Goal: Task Accomplishment & Management: Manage account settings

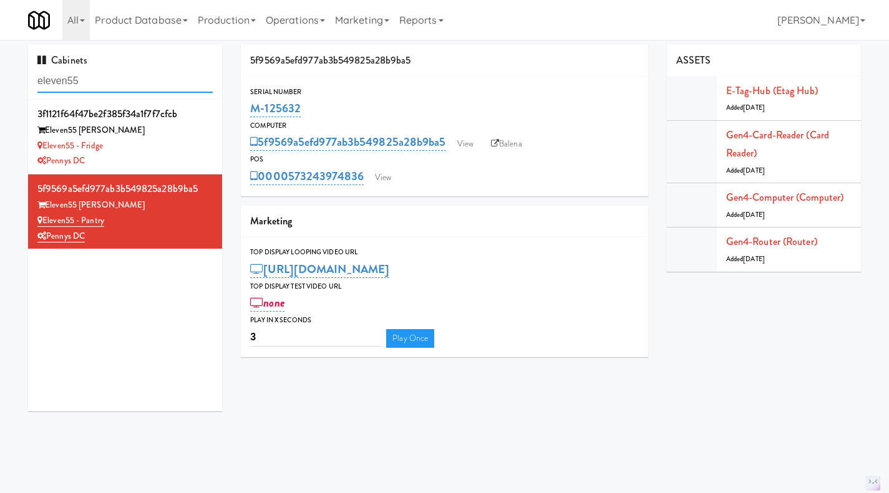
click at [120, 74] on input "eleven55" at bounding box center [124, 81] width 175 height 23
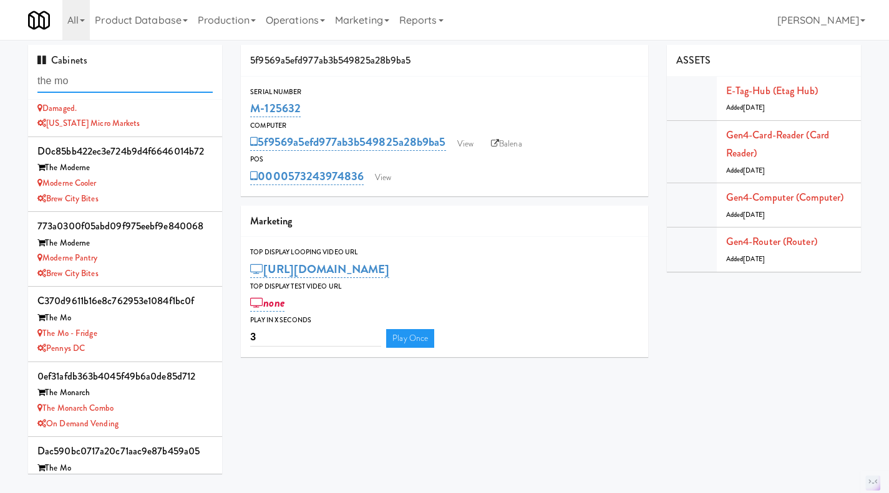
scroll to position [75, 0]
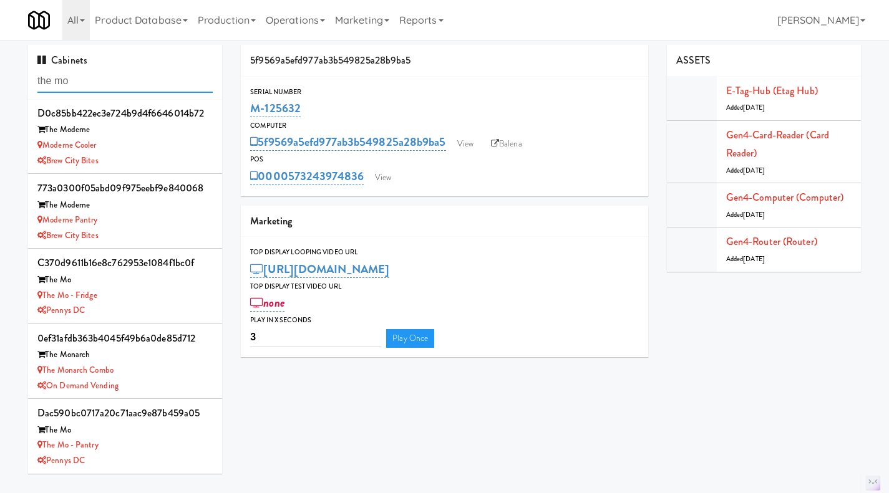
type input "the mo"
click at [141, 437] on div "The Mo" at bounding box center [124, 431] width 175 height 16
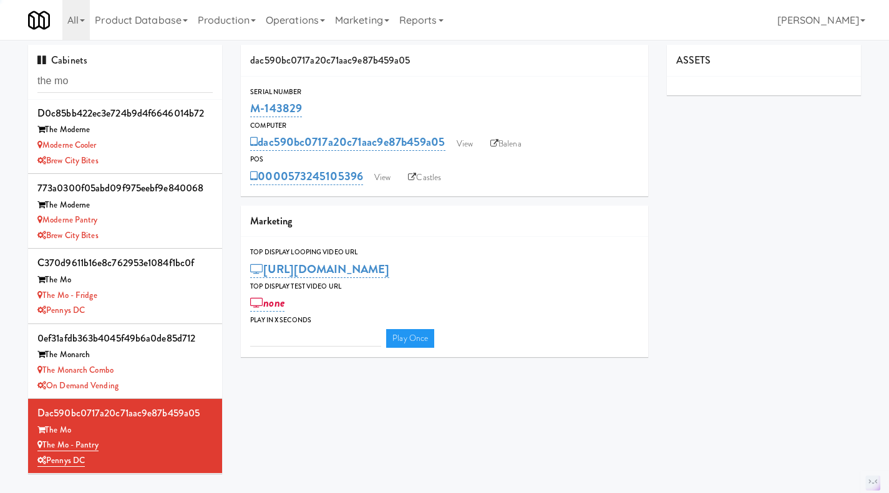
type input "3"
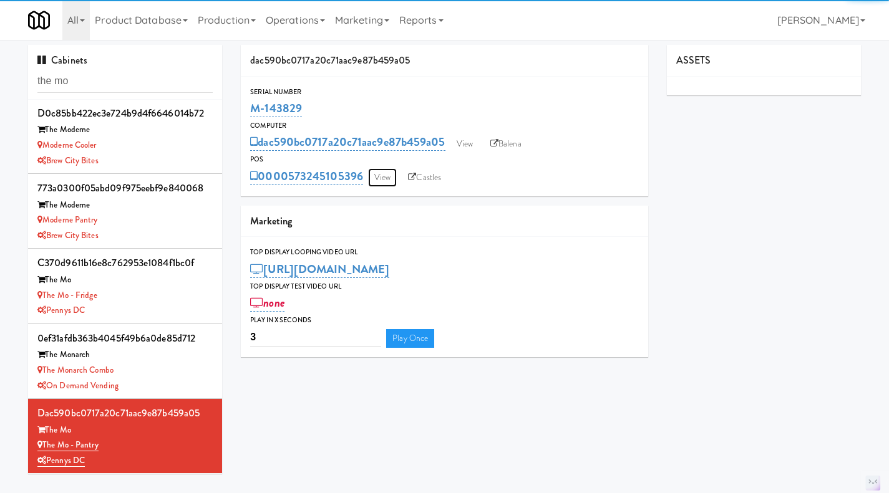
click at [395, 175] on link "View" at bounding box center [382, 177] width 29 height 19
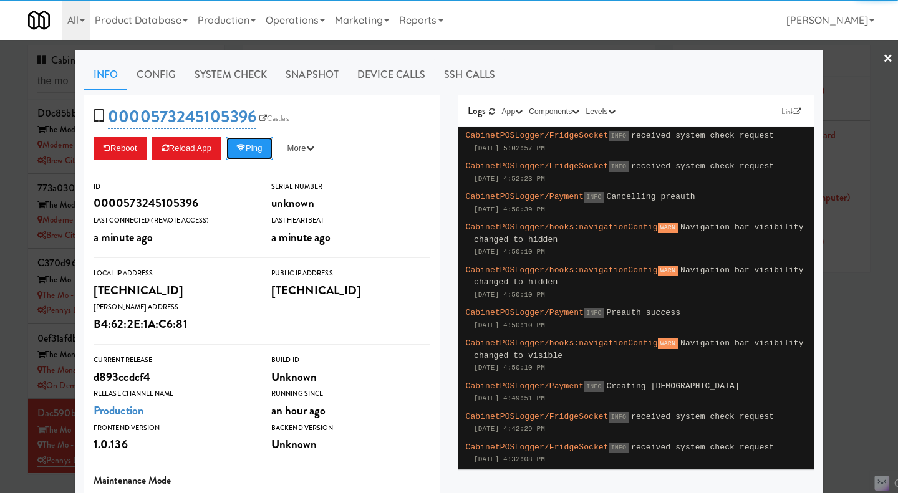
click at [252, 142] on button "Ping" at bounding box center [249, 148] width 46 height 22
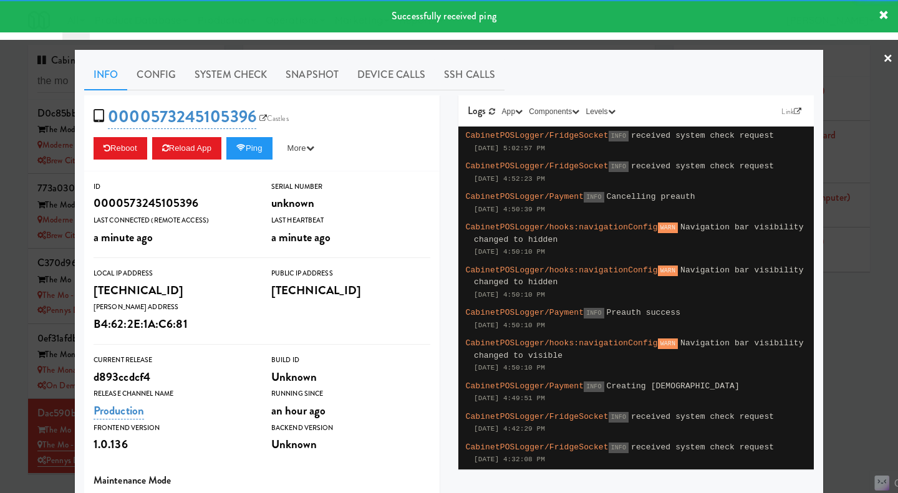
click at [308, 77] on link "Snapshot" at bounding box center [312, 74] width 72 height 31
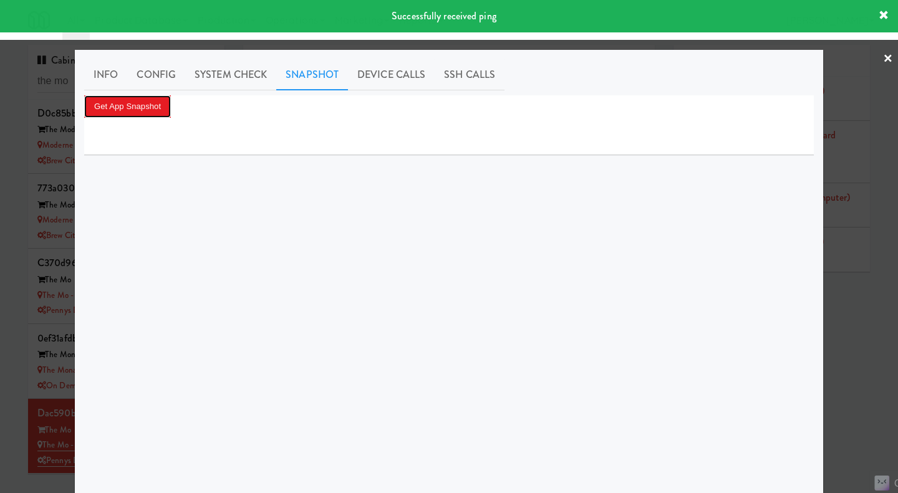
click at [117, 110] on button "Get App Snapshot" at bounding box center [127, 106] width 87 height 22
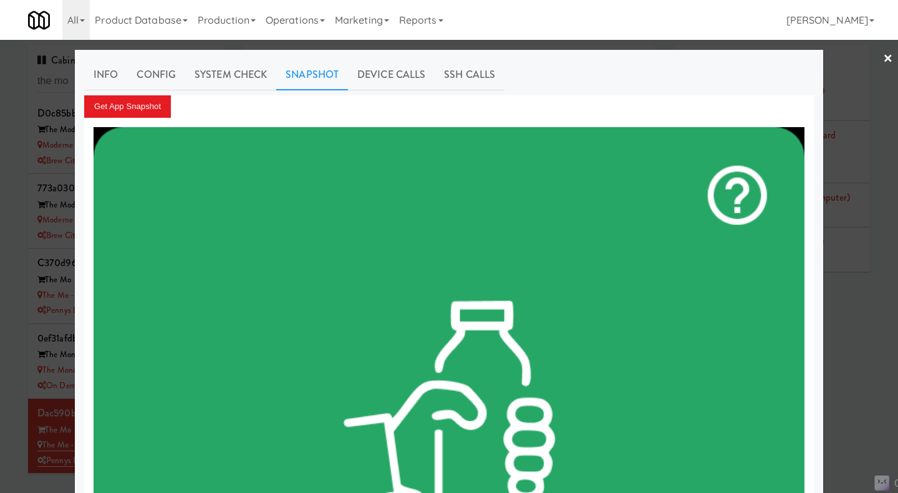
click at [510, 46] on div at bounding box center [449, 246] width 898 height 493
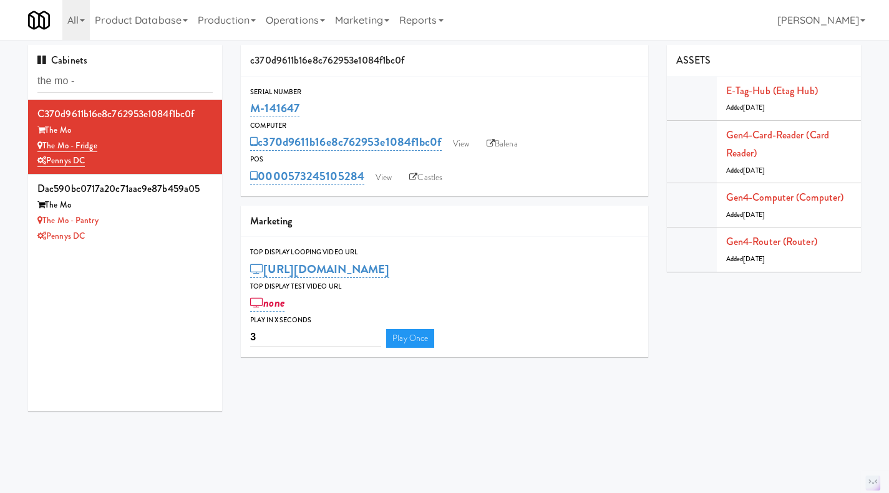
click at [137, 70] on input "the mo -" at bounding box center [124, 81] width 175 height 23
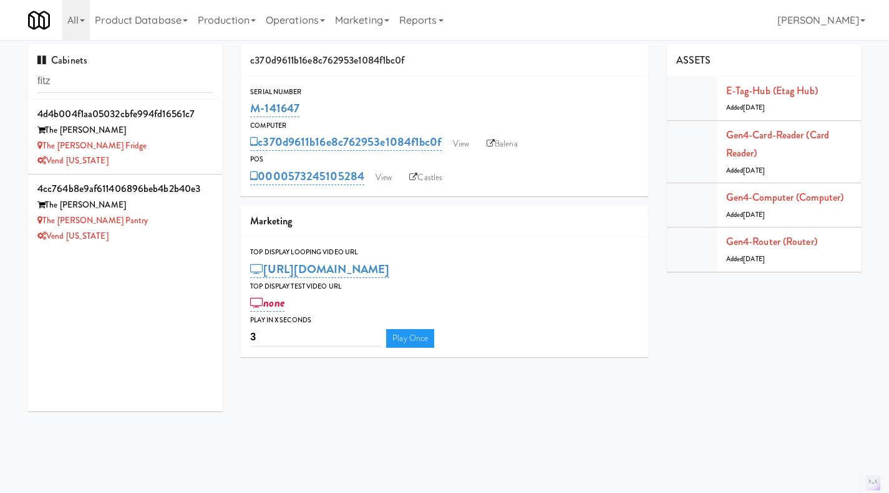
type input "fitz"
click at [180, 160] on div "Vend [US_STATE]" at bounding box center [124, 161] width 175 height 16
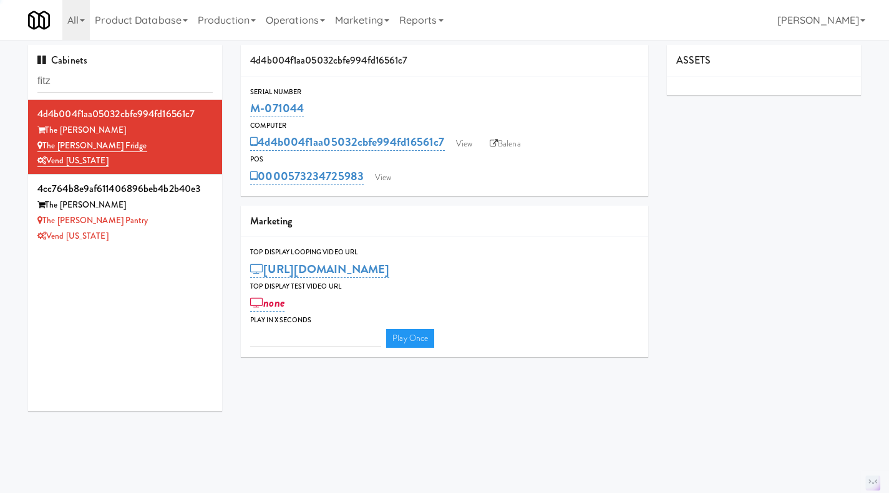
type input "3"
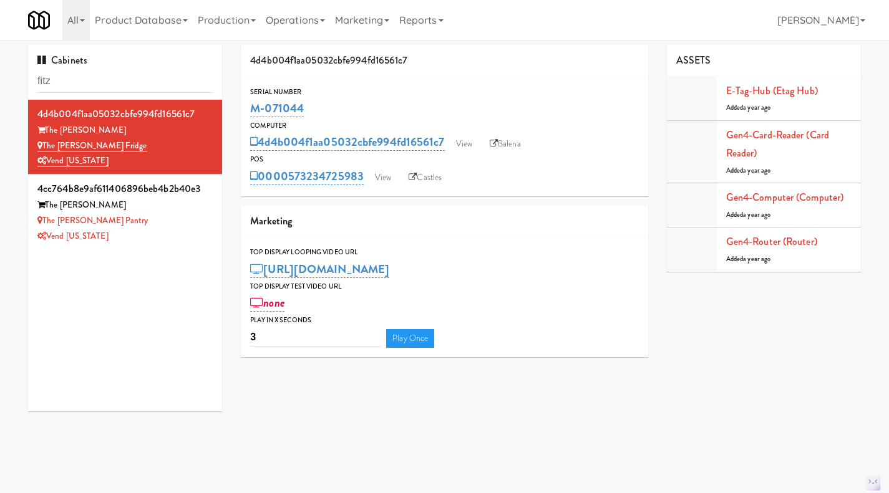
click at [517, 147] on link "Balena" at bounding box center [505, 144] width 44 height 19
click at [150, 231] on div "Vend [US_STATE]" at bounding box center [124, 237] width 175 height 16
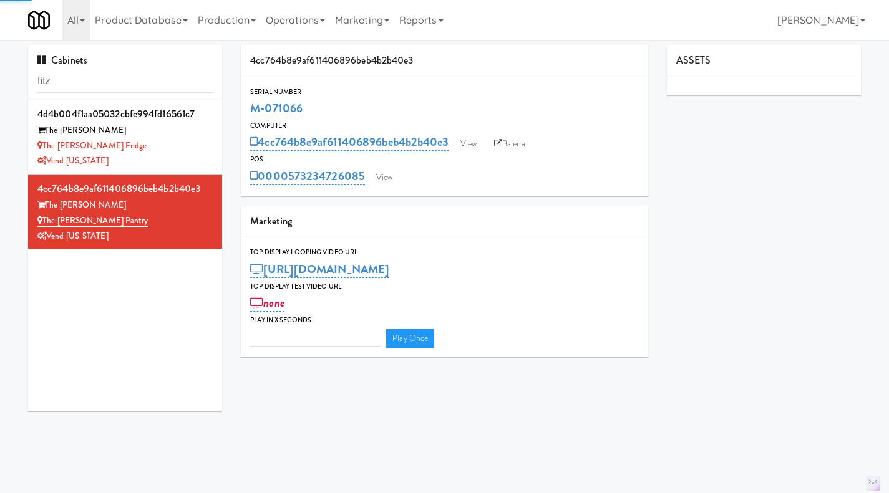
type input "3"
click at [513, 145] on link "Balena" at bounding box center [510, 144] width 44 height 19
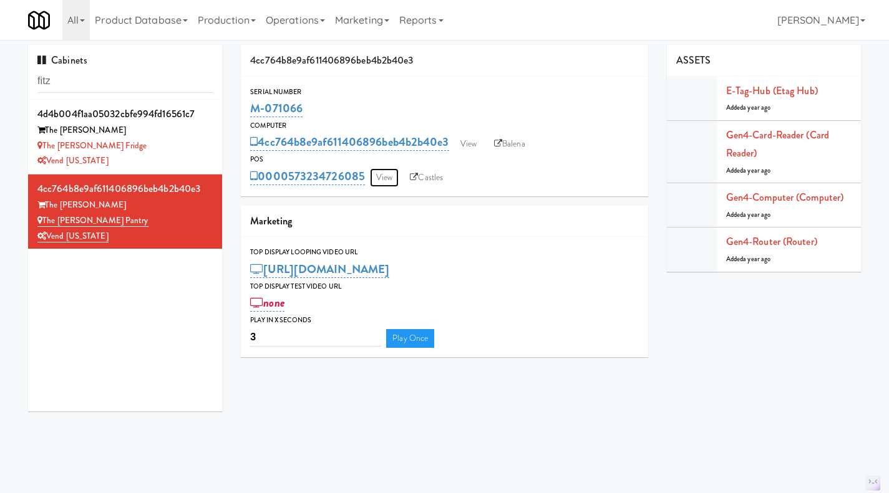
click at [385, 175] on link "View" at bounding box center [384, 177] width 29 height 19
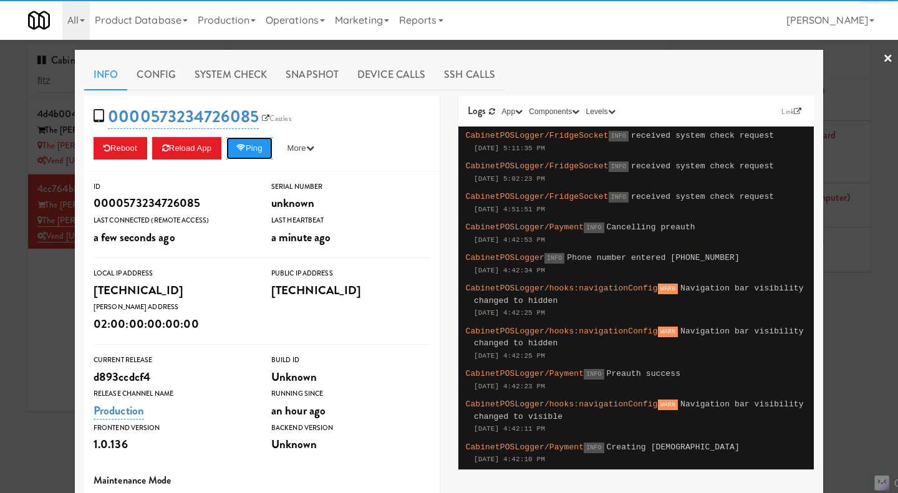
click at [251, 153] on button "Ping" at bounding box center [249, 148] width 46 height 22
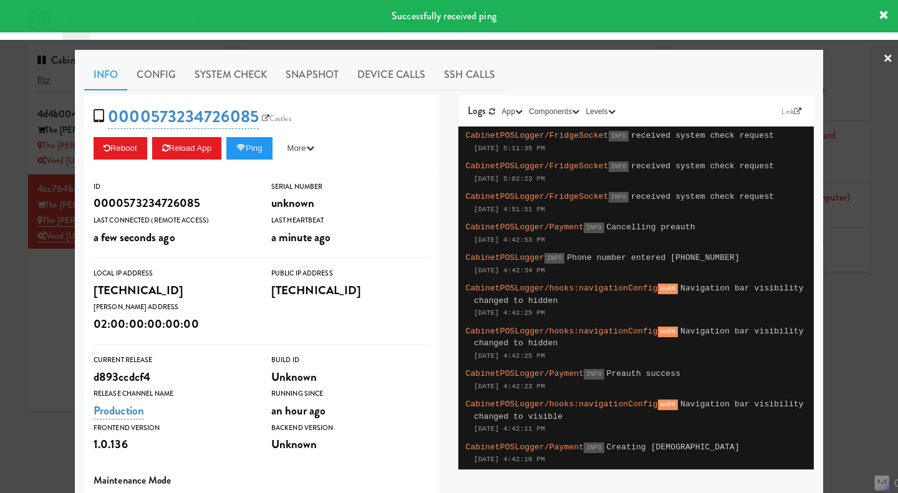
click at [226, 70] on link "System Check" at bounding box center [230, 74] width 91 height 31
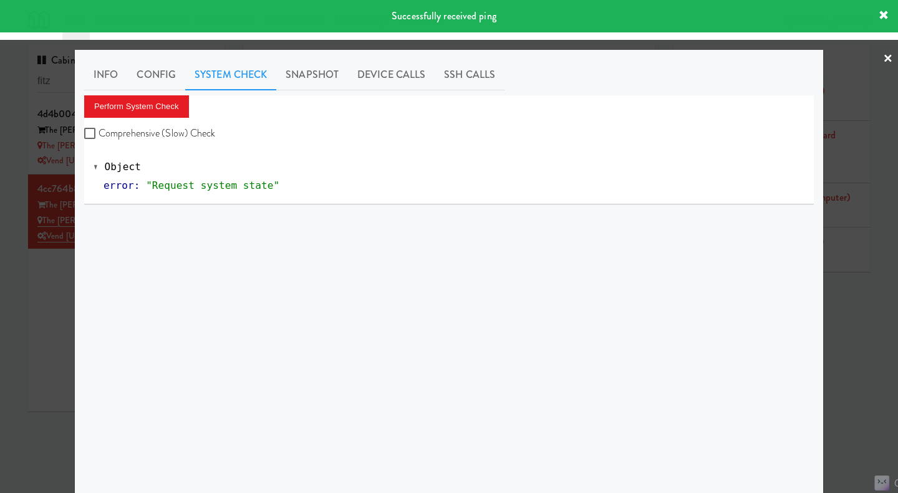
click at [178, 134] on label "Comprehensive (Slow) Check" at bounding box center [150, 133] width 132 height 19
click at [99, 134] on input "Comprehensive (Slow) Check" at bounding box center [91, 134] width 14 height 10
checkbox input "true"
click at [158, 96] on button "Perform System Check" at bounding box center [136, 106] width 105 height 22
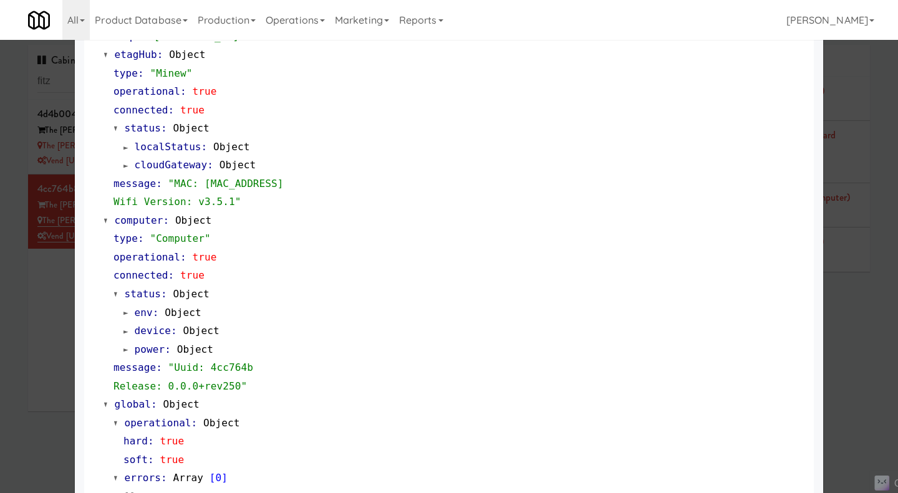
scroll to position [1046, 0]
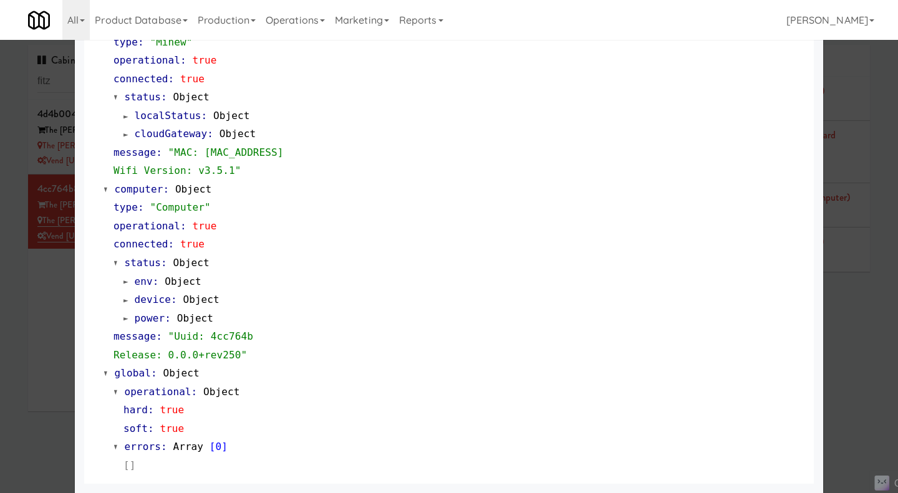
click at [27, 372] on div at bounding box center [449, 246] width 898 height 493
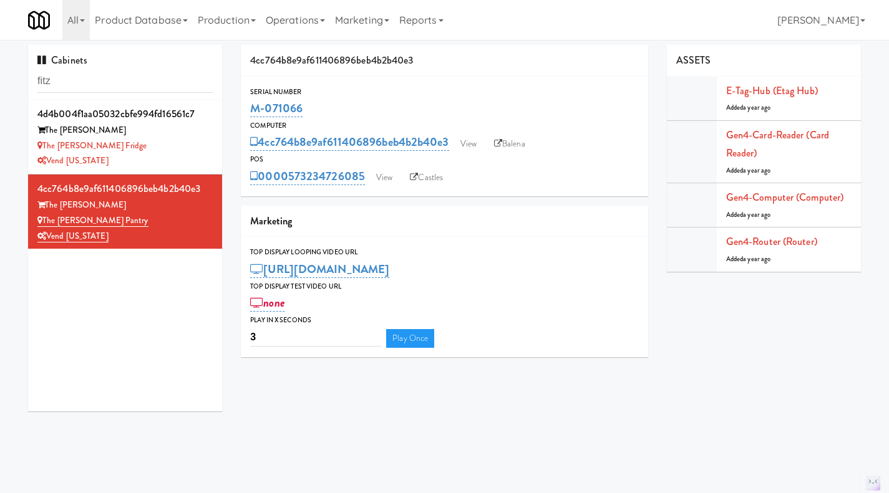
drag, startPoint x: 150, startPoint y: 160, endPoint x: 191, endPoint y: 160, distance: 41.8
click at [150, 160] on div "Vend [US_STATE]" at bounding box center [124, 161] width 175 height 16
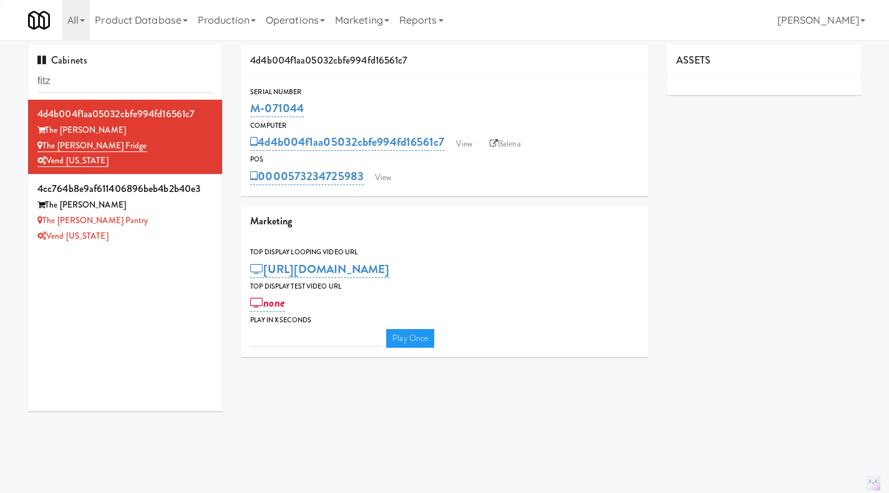
type input "3"
click at [390, 179] on link "View" at bounding box center [383, 177] width 29 height 19
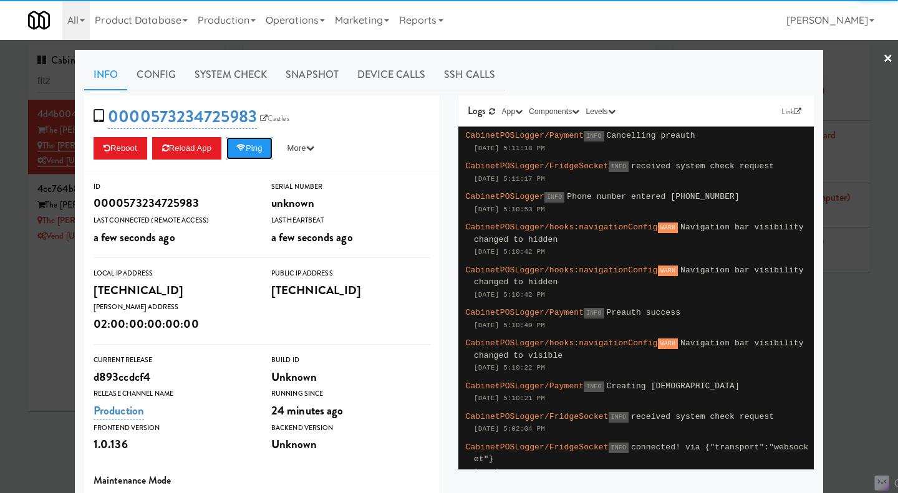
click at [251, 152] on button "Ping" at bounding box center [249, 148] width 46 height 22
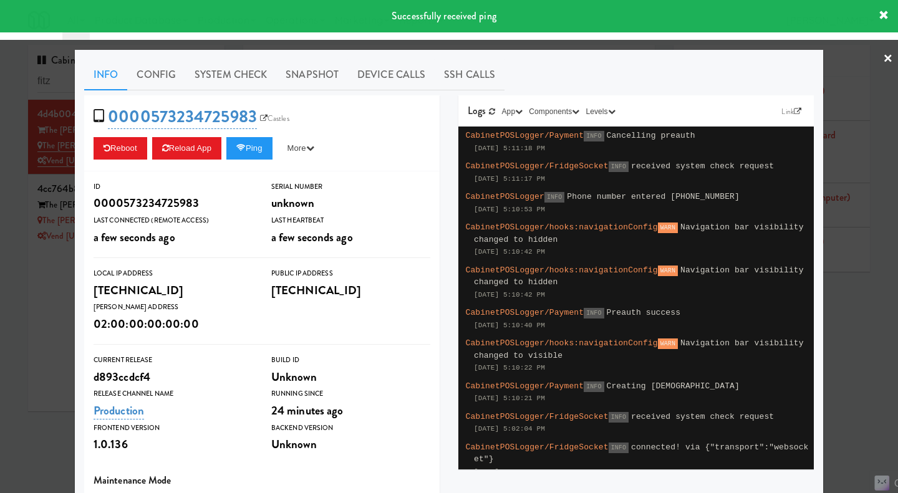
click at [208, 65] on link "System Check" at bounding box center [230, 74] width 91 height 31
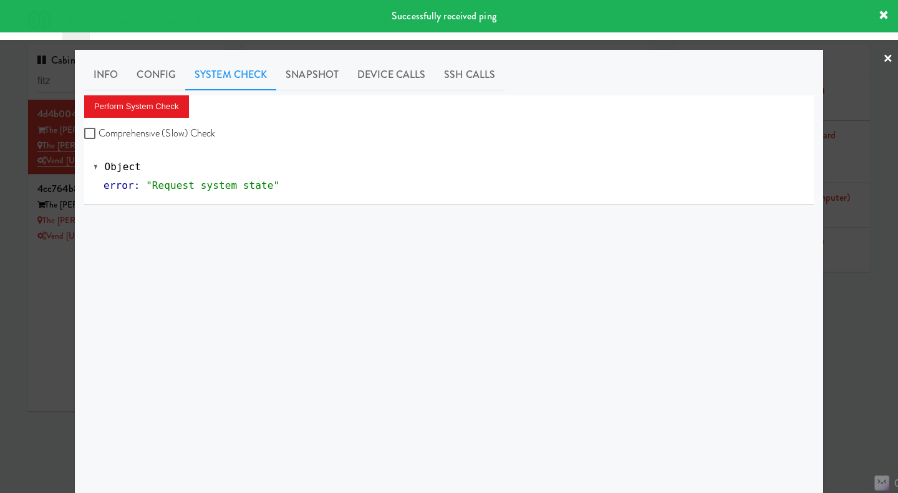
click at [180, 125] on label "Comprehensive (Slow) Check" at bounding box center [150, 133] width 132 height 19
click at [99, 129] on input "Comprehensive (Slow) Check" at bounding box center [91, 134] width 14 height 10
checkbox input "true"
click at [145, 102] on button "Perform System Check" at bounding box center [136, 106] width 105 height 22
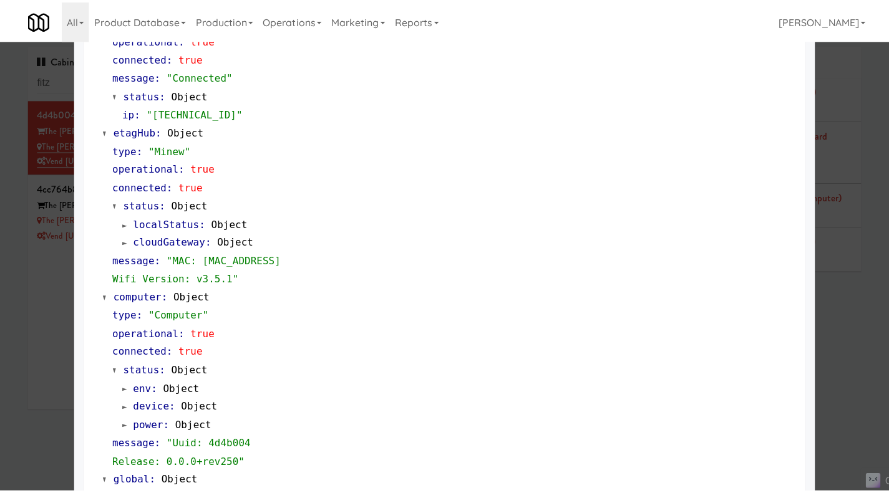
scroll to position [1046, 0]
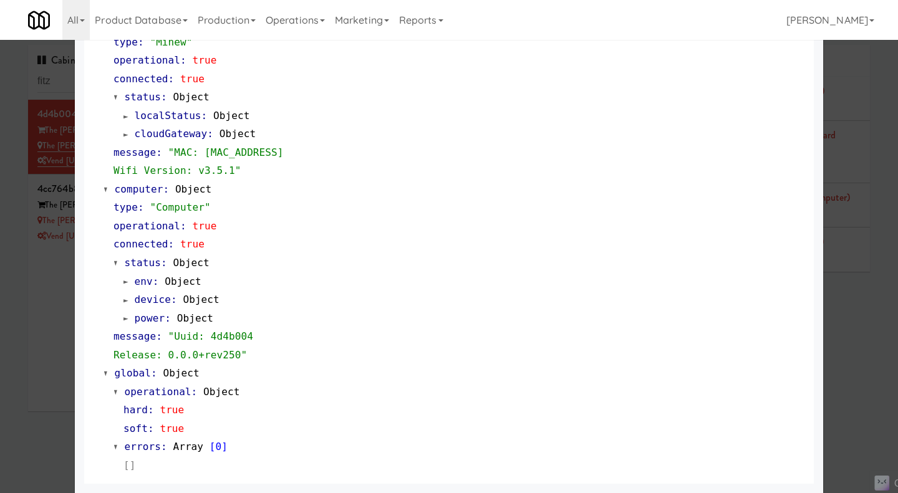
click at [42, 321] on div at bounding box center [449, 246] width 898 height 493
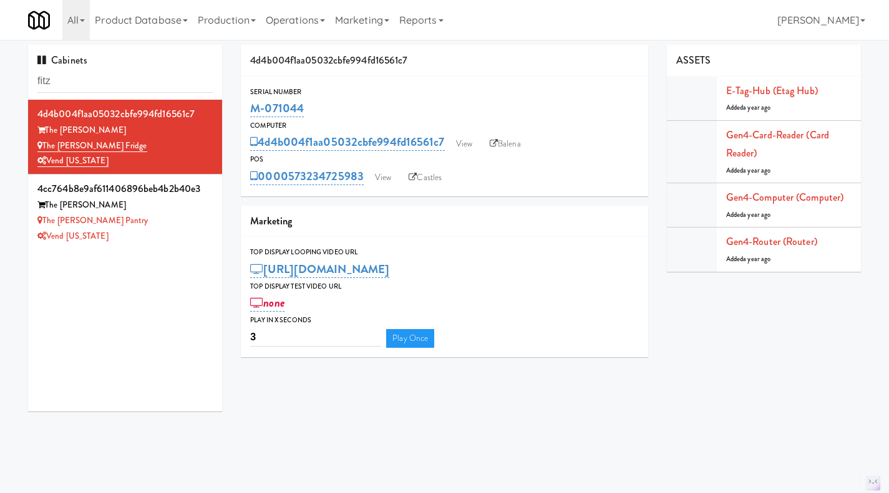
click at [308, 9] on link "Operations" at bounding box center [295, 20] width 69 height 40
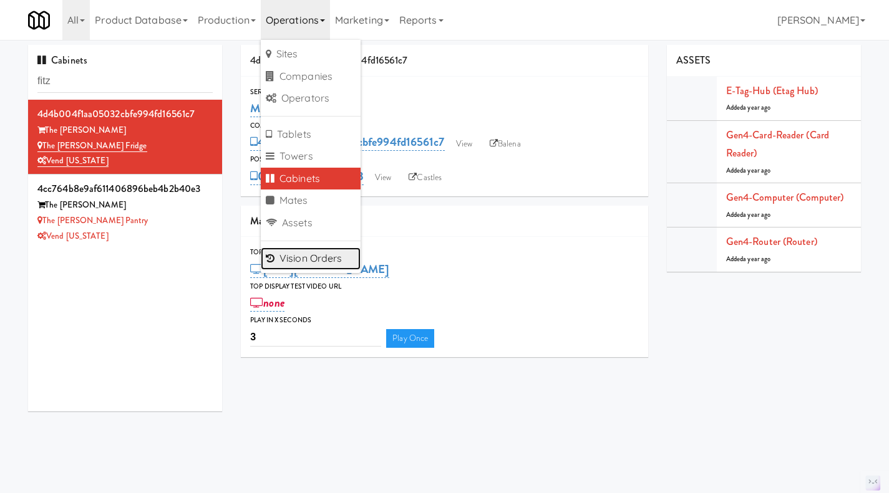
click at [313, 254] on link "Vision Orders" at bounding box center [311, 259] width 100 height 22
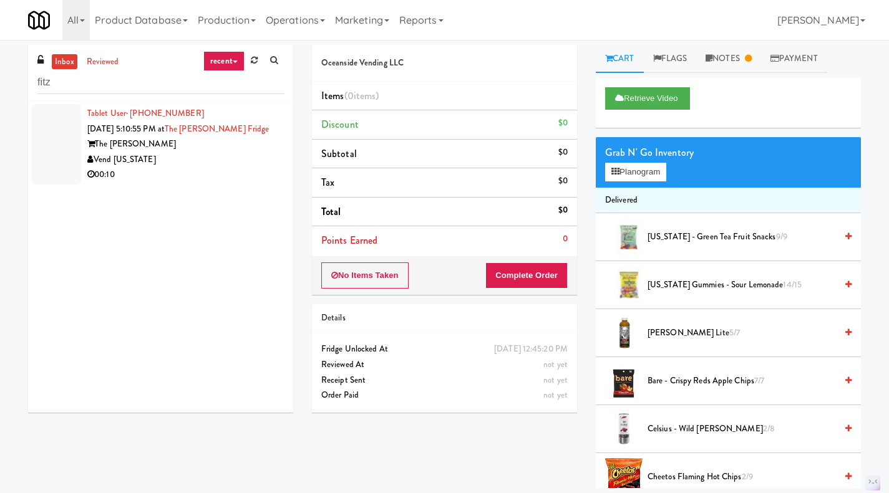
type input "fitz"
click at [224, 175] on div "00:10" at bounding box center [185, 175] width 196 height 16
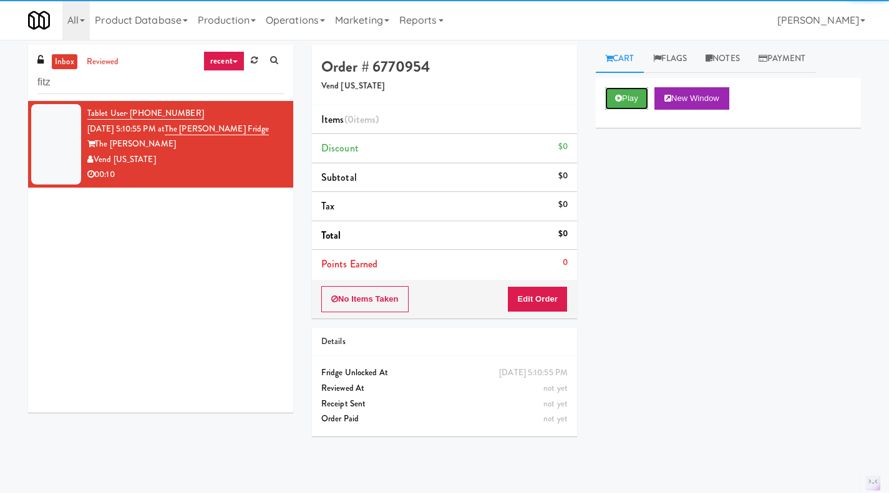
click at [626, 94] on button "Play" at bounding box center [626, 98] width 43 height 22
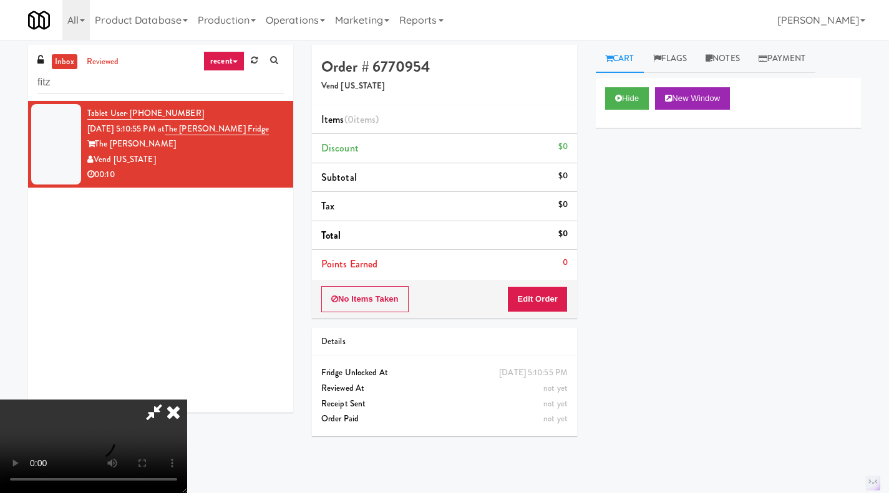
click at [187, 400] on icon at bounding box center [173, 412] width 27 height 25
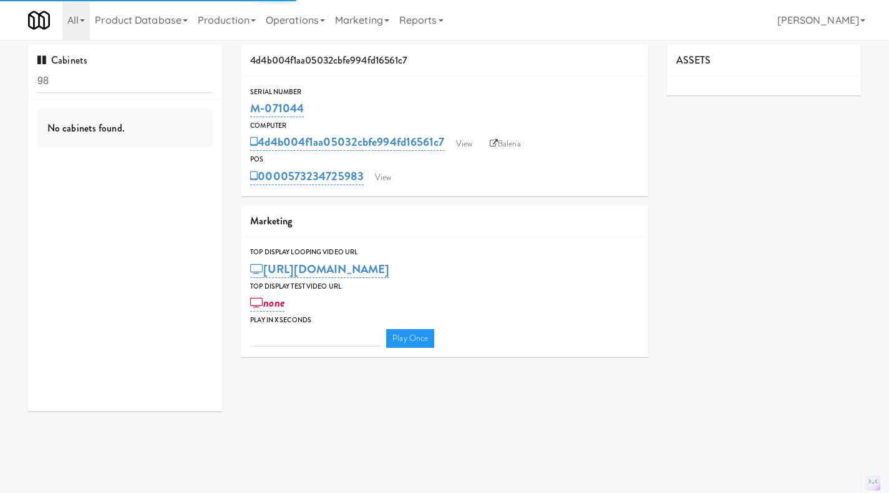
type input "3"
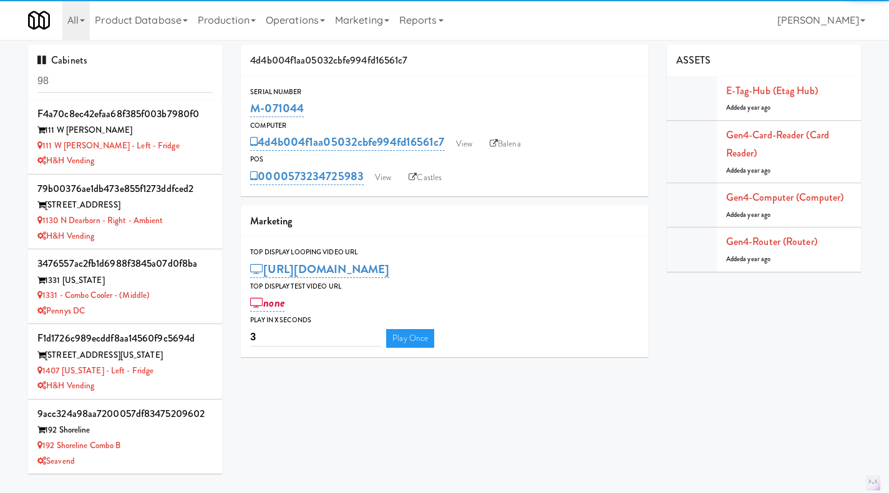
click at [143, 76] on input "98" at bounding box center [124, 81] width 175 height 23
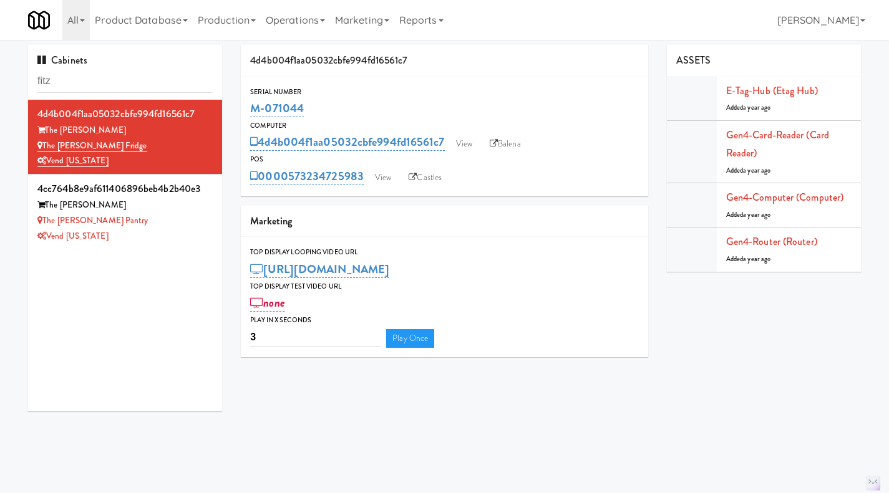
type input "fitz"
click at [193, 219] on div "The Fitzgerald Pantry" at bounding box center [124, 221] width 175 height 16
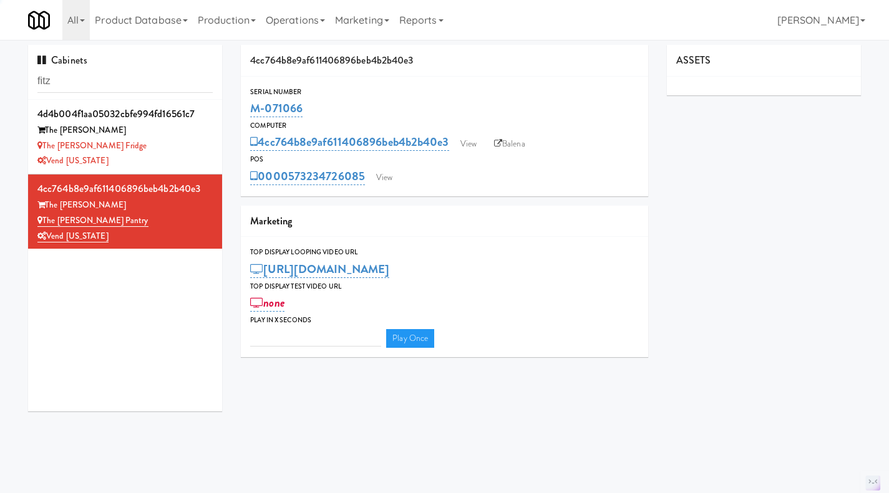
type input "3"
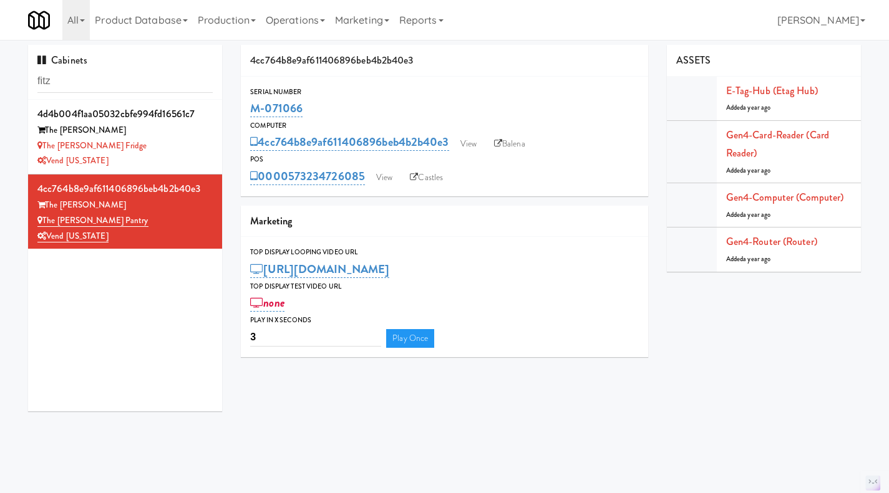
drag, startPoint x: 317, startPoint y: 110, endPoint x: 251, endPoint y: 107, distance: 66.8
click at [253, 107] on div "M-071066" at bounding box center [444, 108] width 389 height 21
click at [165, 152] on div "The Fitzgerald Fridge" at bounding box center [124, 146] width 175 height 16
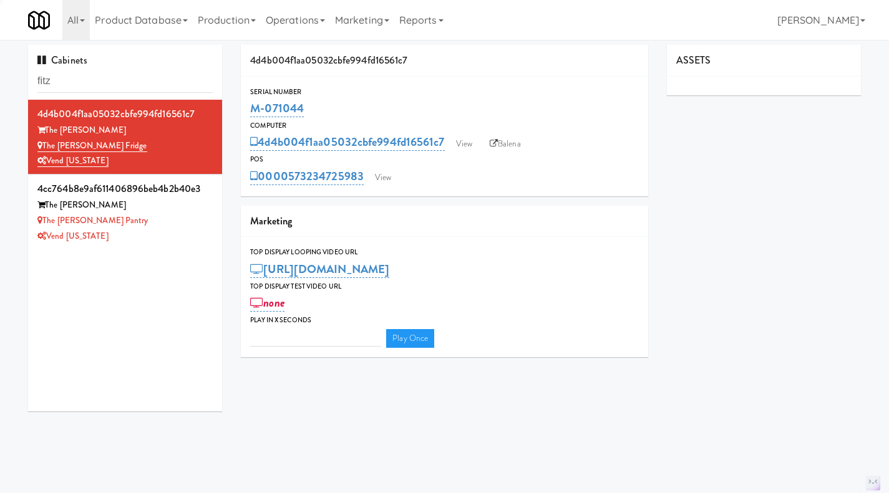
type input "3"
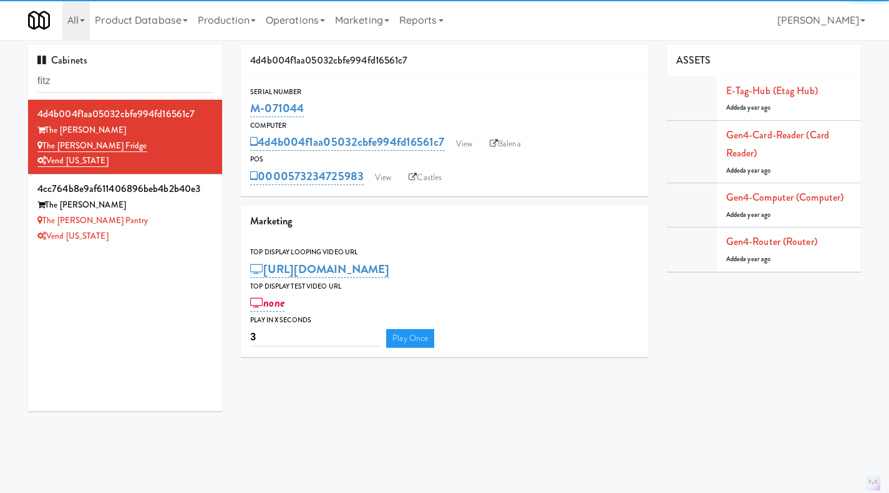
drag, startPoint x: 316, startPoint y: 106, endPoint x: 243, endPoint y: 110, distance: 73.1
click at [243, 110] on div "Serial Number M-071044" at bounding box center [444, 103] width 407 height 34
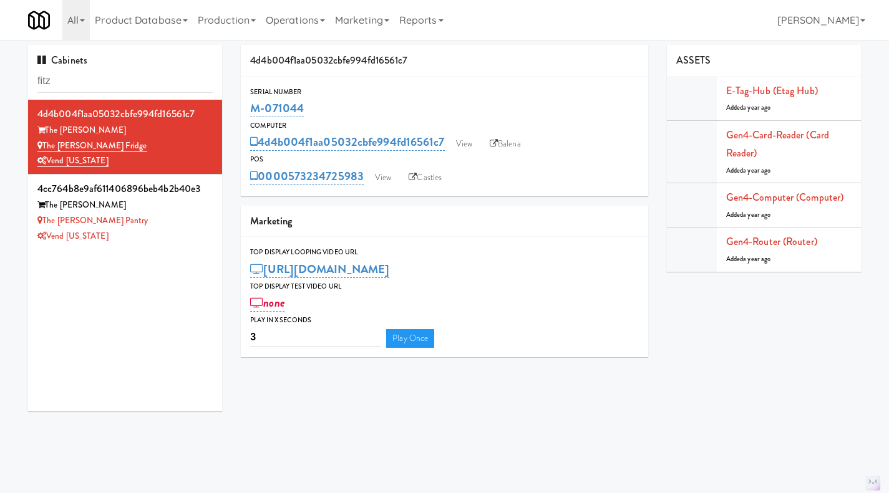
copy link "M-071044"
click at [168, 233] on div "Vend [US_STATE]" at bounding box center [124, 237] width 175 height 16
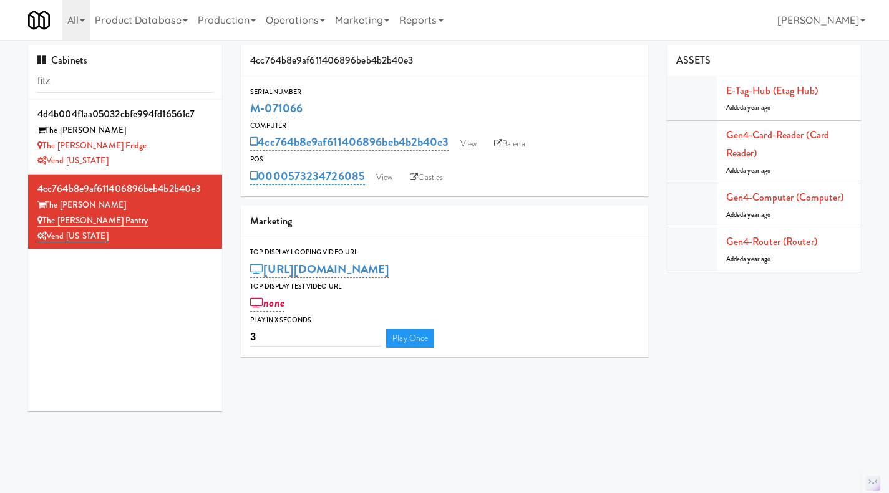
drag, startPoint x: 322, startPoint y: 104, endPoint x: 245, endPoint y: 105, distance: 78.0
click at [245, 105] on div "Serial Number M-071066" at bounding box center [444, 103] width 407 height 34
copy link "M-071066"
click at [164, 161] on div "Vend [US_STATE]" at bounding box center [124, 161] width 175 height 16
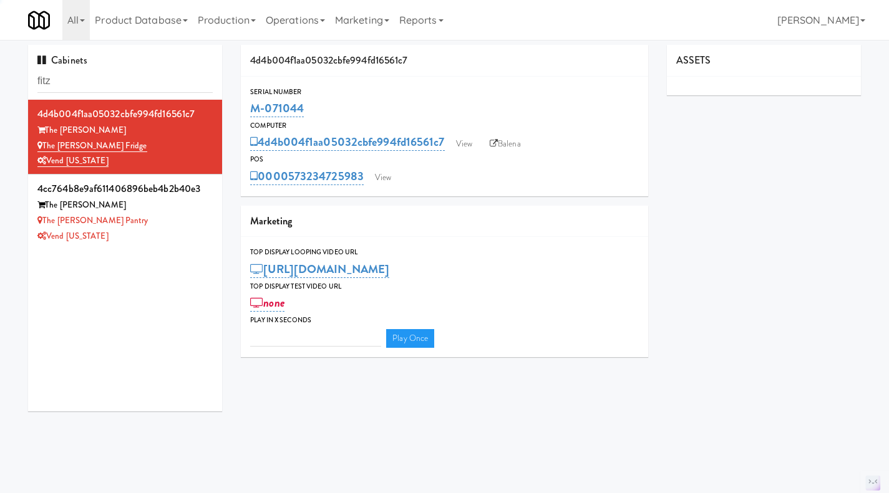
type input "3"
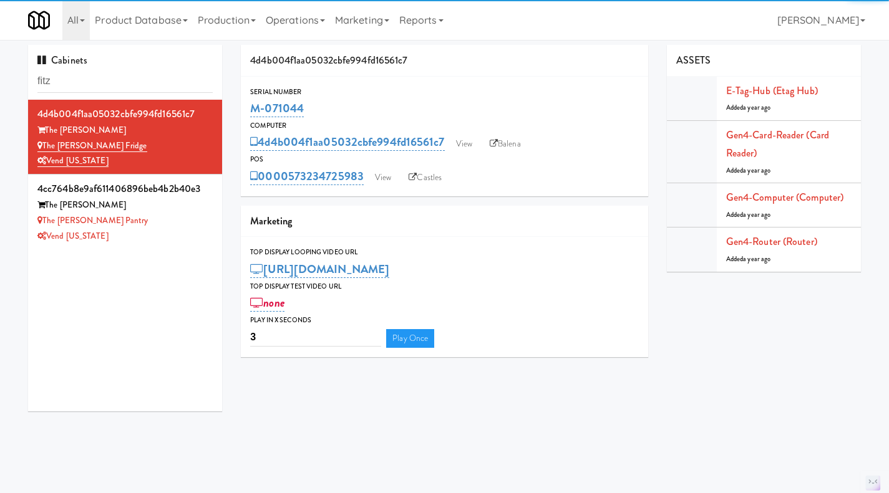
drag, startPoint x: 340, startPoint y: 104, endPoint x: 248, endPoint y: 112, distance: 92.0
click at [248, 112] on div "Serial Number M-071044" at bounding box center [444, 103] width 407 height 34
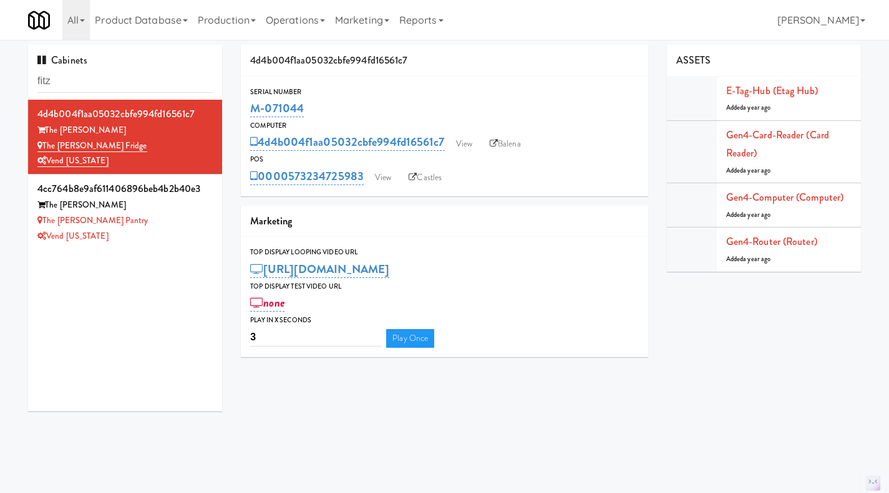
copy link "M-071044"
drag, startPoint x: 162, startPoint y: 216, endPoint x: 44, endPoint y: 223, distance: 118.1
click at [44, 223] on div "The Fitzgerald Pantry" at bounding box center [124, 221] width 175 height 16
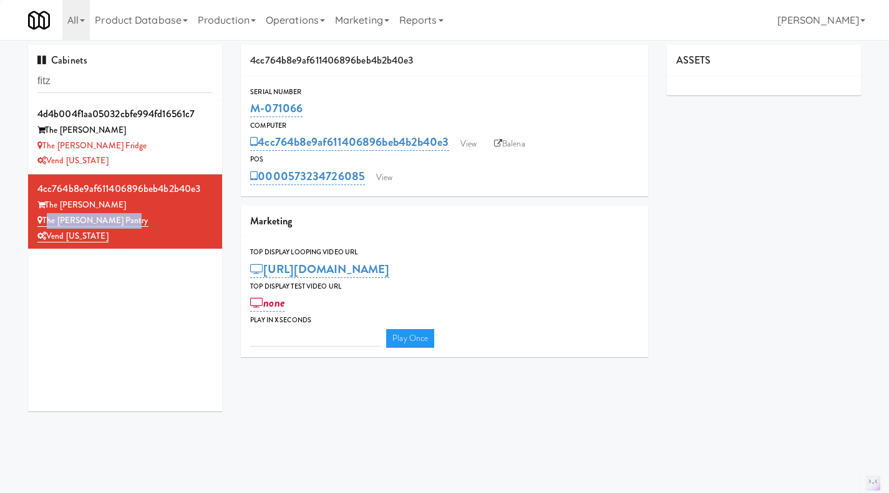
type input "3"
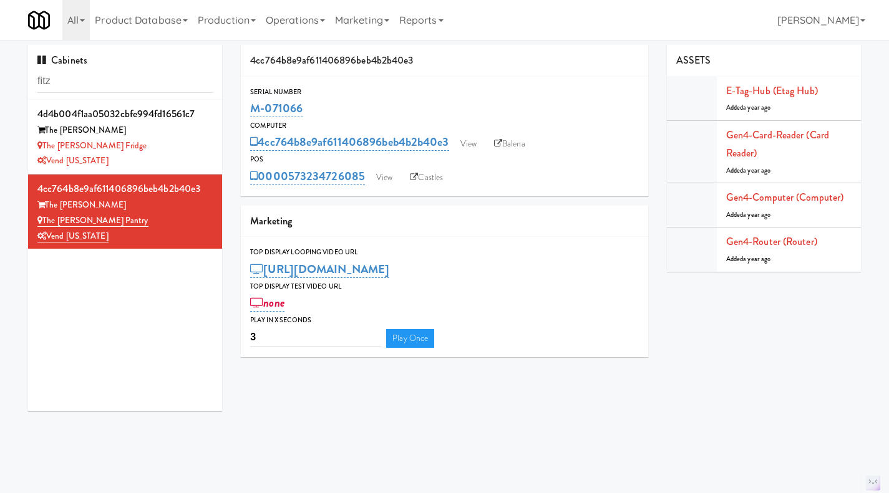
click at [313, 11] on link "Operations" at bounding box center [295, 20] width 69 height 40
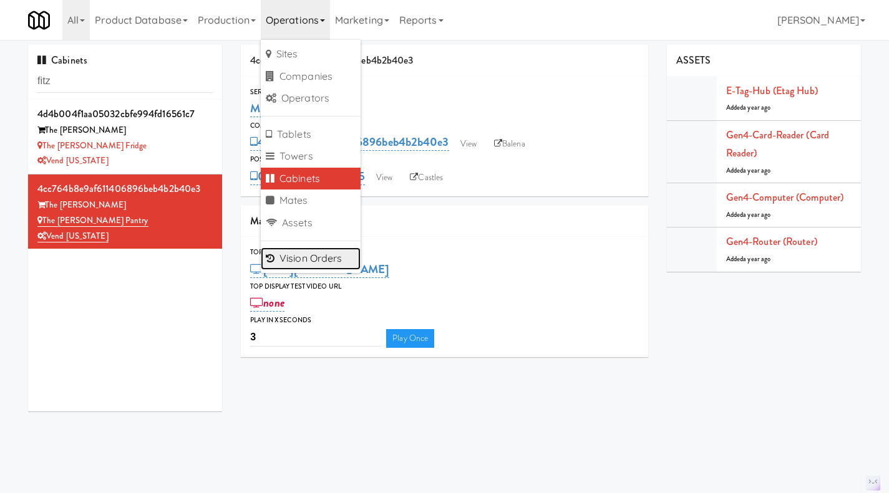
click at [322, 258] on link "Vision Orders" at bounding box center [311, 259] width 100 height 22
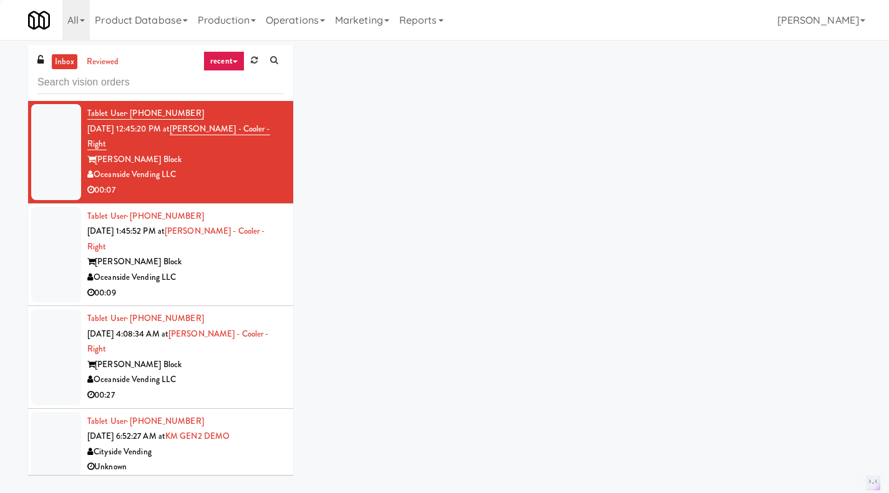
click at [100, 63] on link "reviewed" at bounding box center [103, 62] width 39 height 16
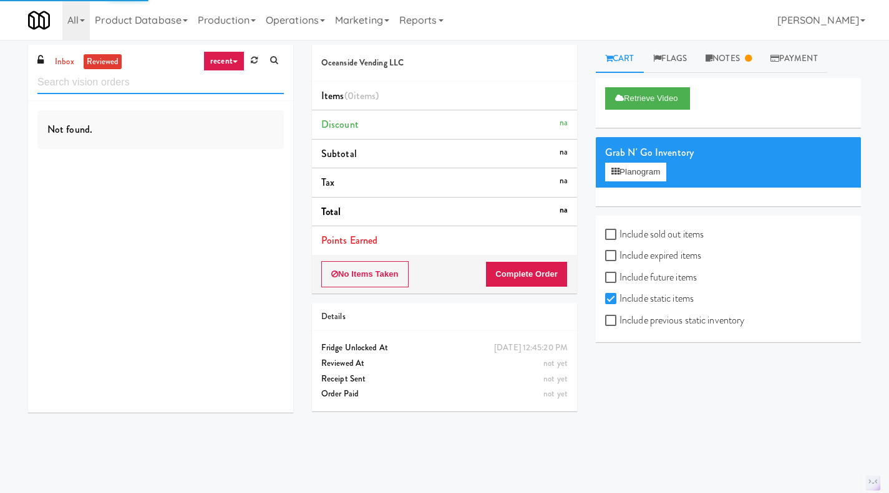
click at [95, 86] on input "text" at bounding box center [160, 82] width 246 height 23
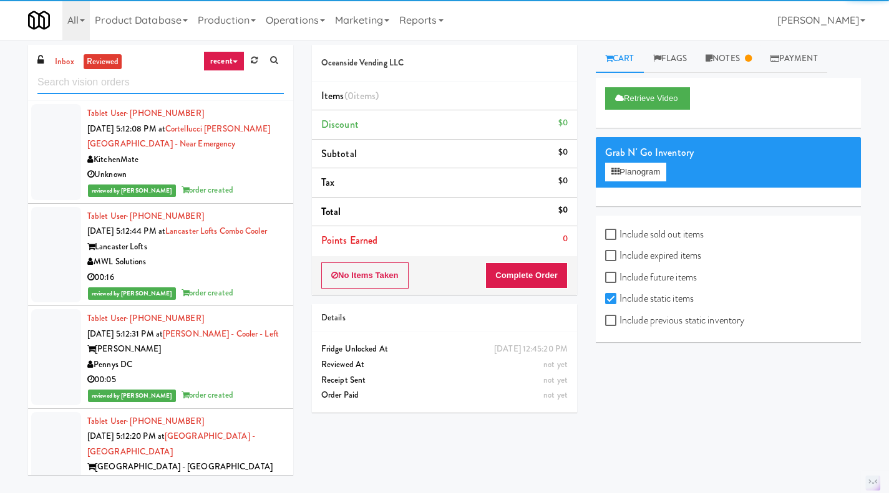
paste input "The Fitzgerald Pantry"
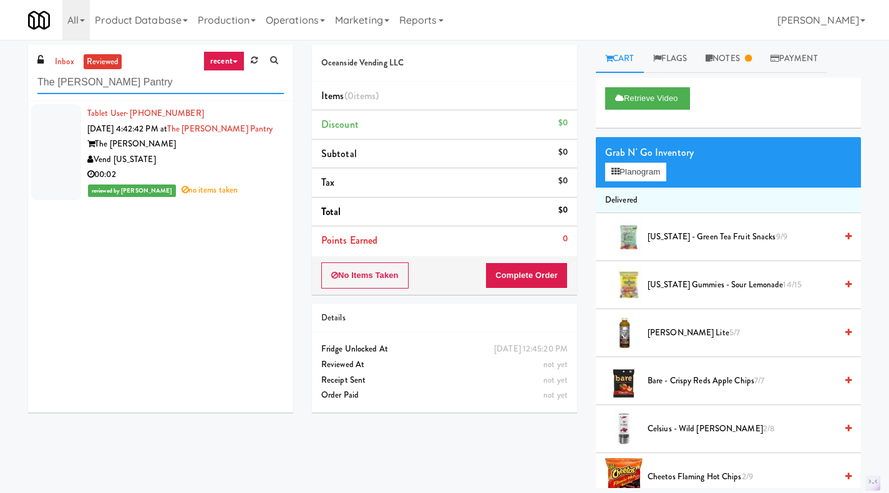
type input "The Fitzgerald Pantry"
